Goal: Information Seeking & Learning: Learn about a topic

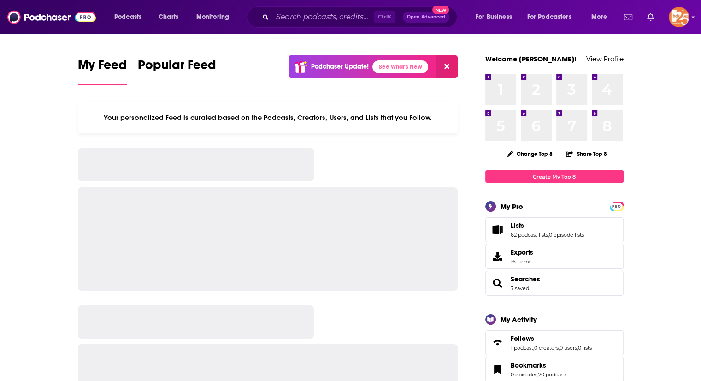
click at [309, 17] on input "Search podcasts, credits, & more..." at bounding box center [322, 17] width 101 height 15
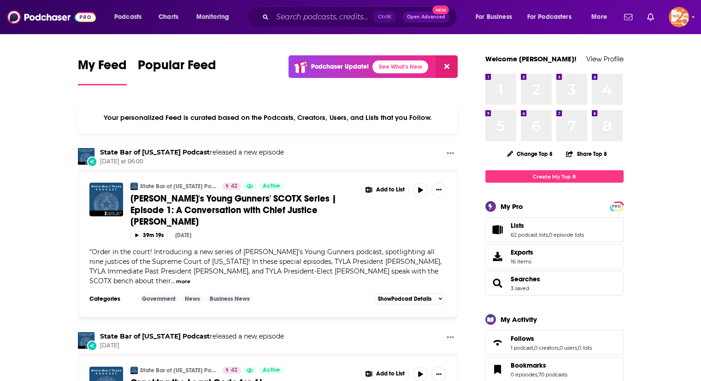
click at [291, 14] on input "Search podcasts, credits, & more..." at bounding box center [322, 17] width 101 height 15
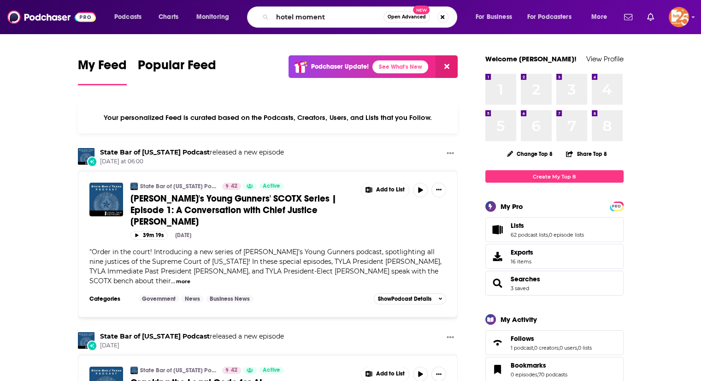
type input "hotel moment"
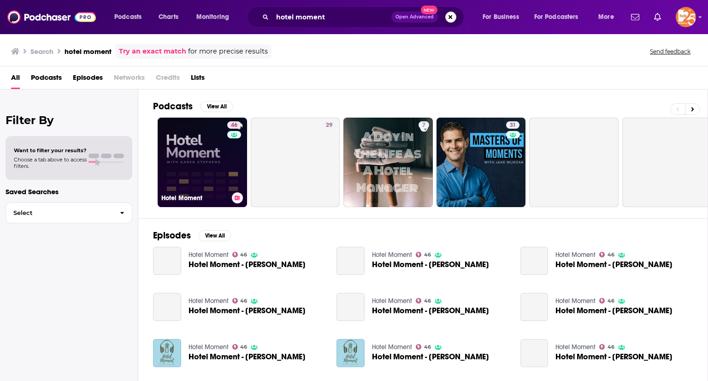
click at [196, 165] on link "46 Hotel Moment" at bounding box center [202, 161] width 89 height 89
